Goal: Find specific page/section: Find specific page/section

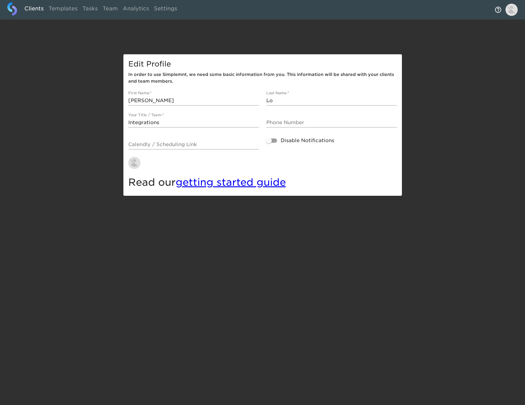
click at [31, 10] on link "Clients" at bounding box center [34, 9] width 24 height 15
select select "10"
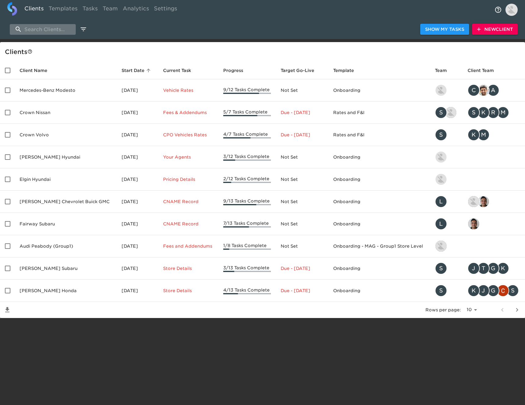
click at [49, 27] on input "search" at bounding box center [43, 29] width 66 height 11
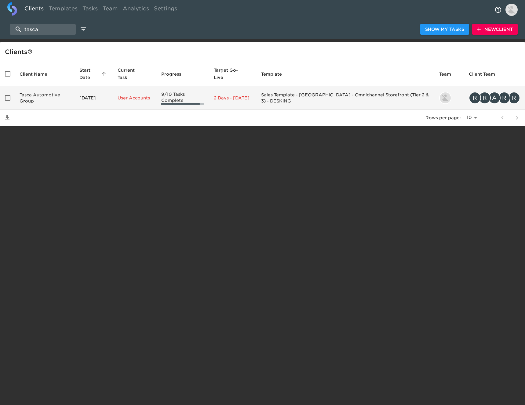
type input "tasca"
click at [58, 88] on td "Tasca Automotive Group" at bounding box center [45, 98] width 60 height 24
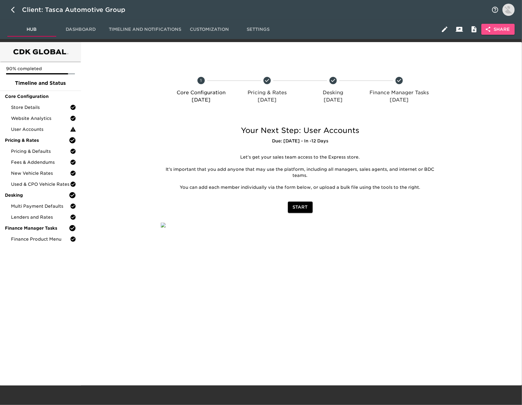
click at [488, 32] on icon "button" at bounding box center [488, 29] width 6 height 6
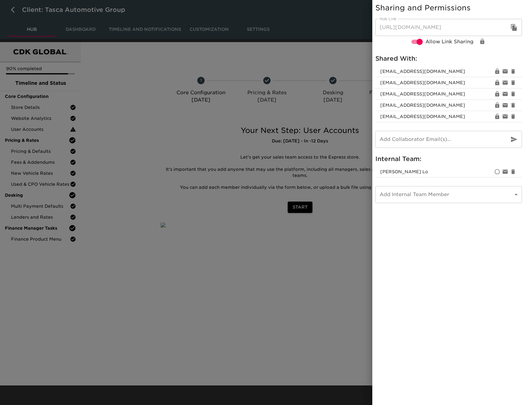
click at [511, 31] on button "button" at bounding box center [514, 27] width 15 height 15
drag, startPoint x: 239, startPoint y: 115, endPoint x: 252, endPoint y: 110, distance: 14.3
click at [239, 115] on div at bounding box center [262, 202] width 525 height 405
